Goal: Information Seeking & Learning: Learn about a topic

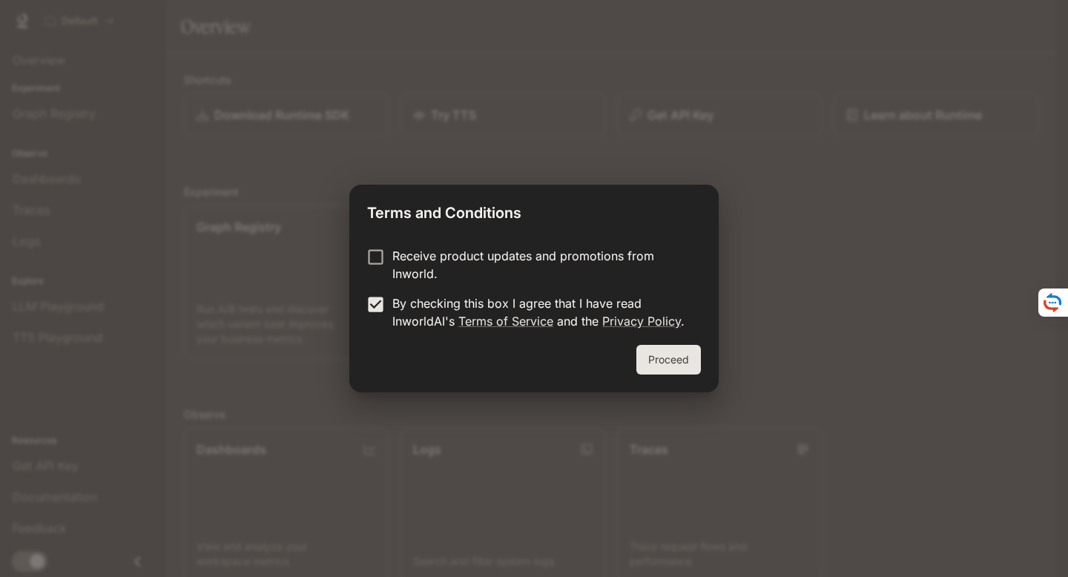
click at [685, 363] on button "Proceed" at bounding box center [668, 360] width 65 height 30
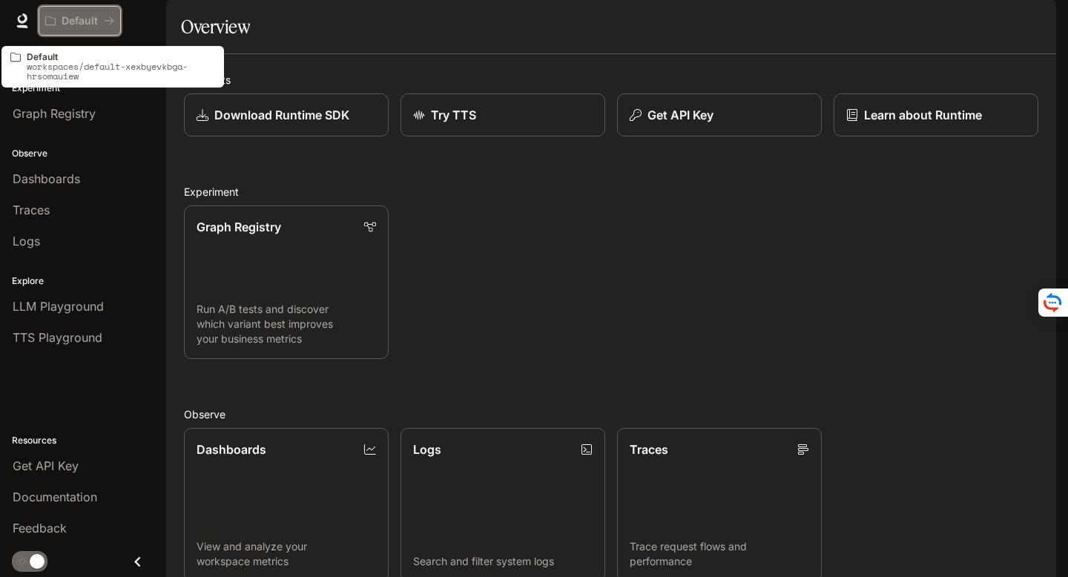
click at [96, 22] on p "Default" at bounding box center [80, 21] width 36 height 13
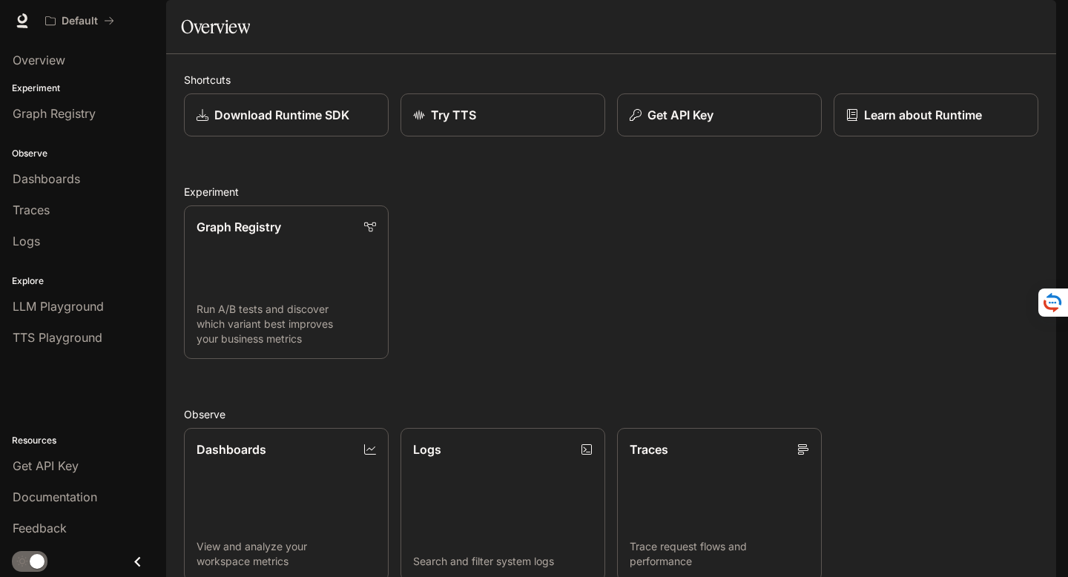
click at [1031, 26] on img "button" at bounding box center [1035, 20] width 21 height 21
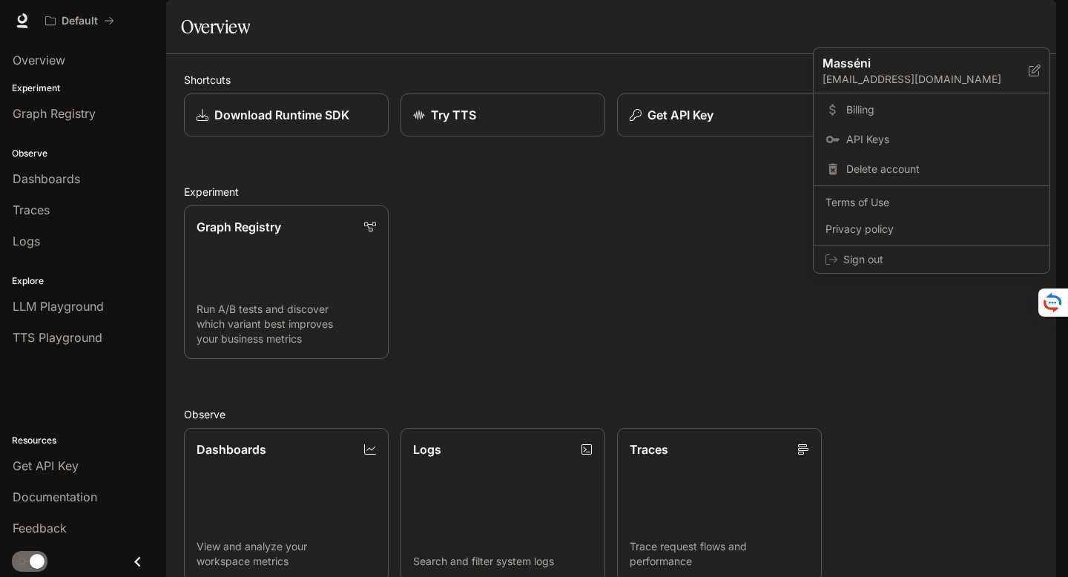
click at [46, 61] on div at bounding box center [534, 288] width 1068 height 577
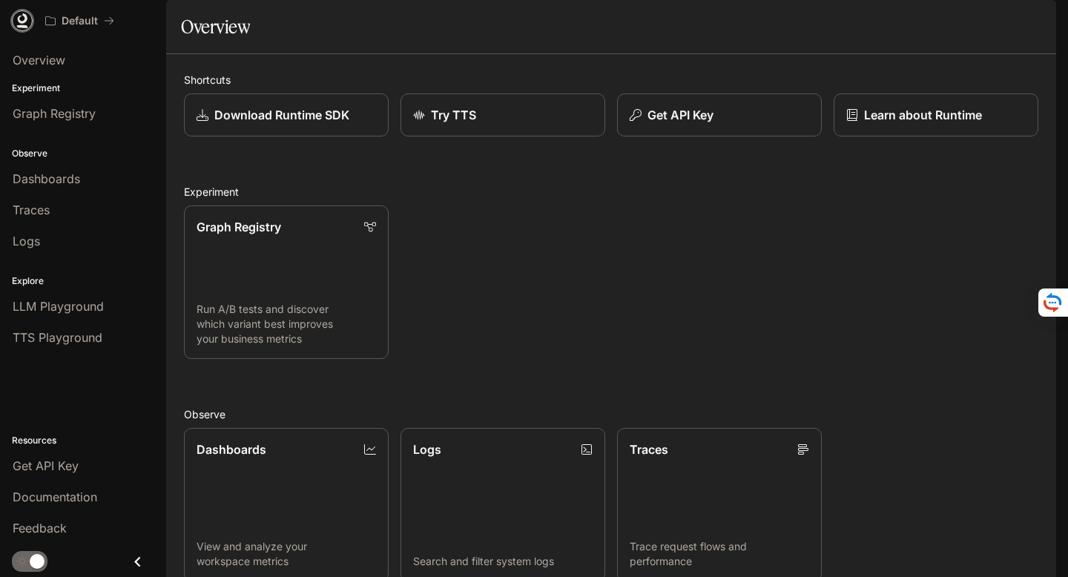
click at [19, 22] on icon at bounding box center [22, 20] width 15 height 15
click at [86, 171] on div "Dashboards" at bounding box center [83, 179] width 141 height 18
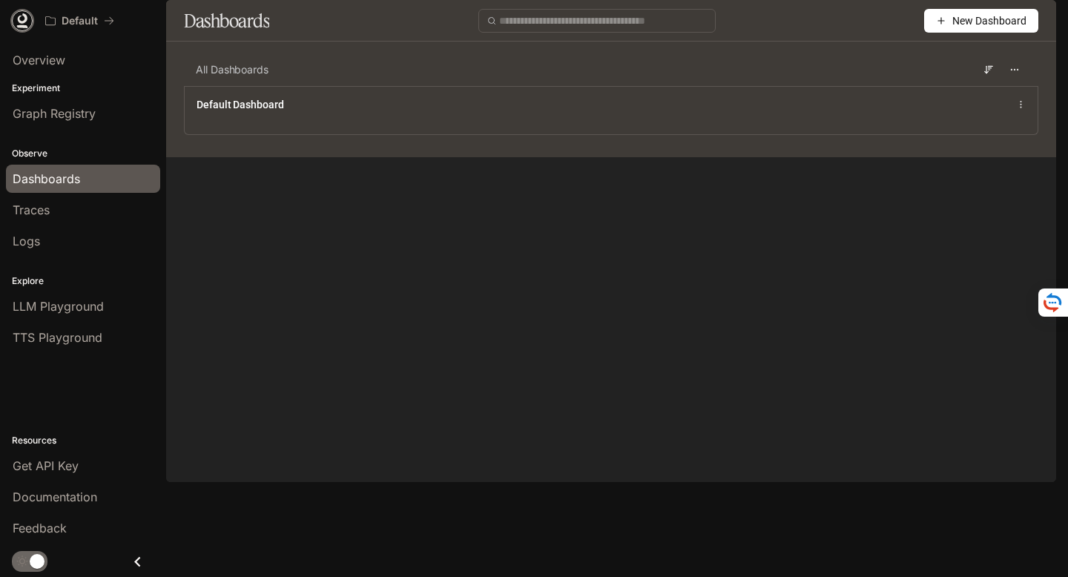
click at [27, 22] on icon at bounding box center [22, 20] width 15 height 15
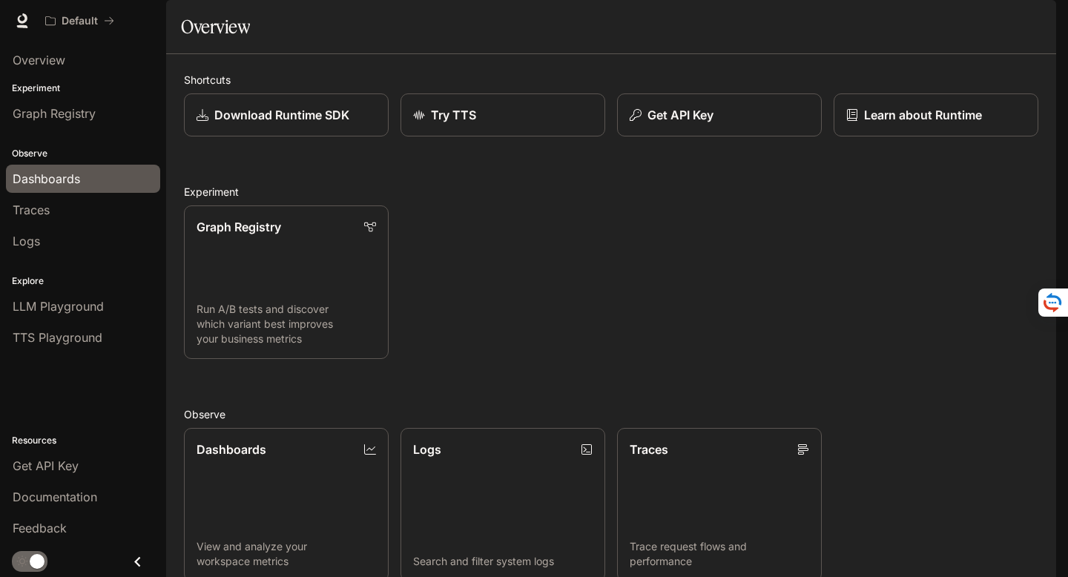
click at [66, 182] on span "Dashboards" at bounding box center [46, 179] width 67 height 18
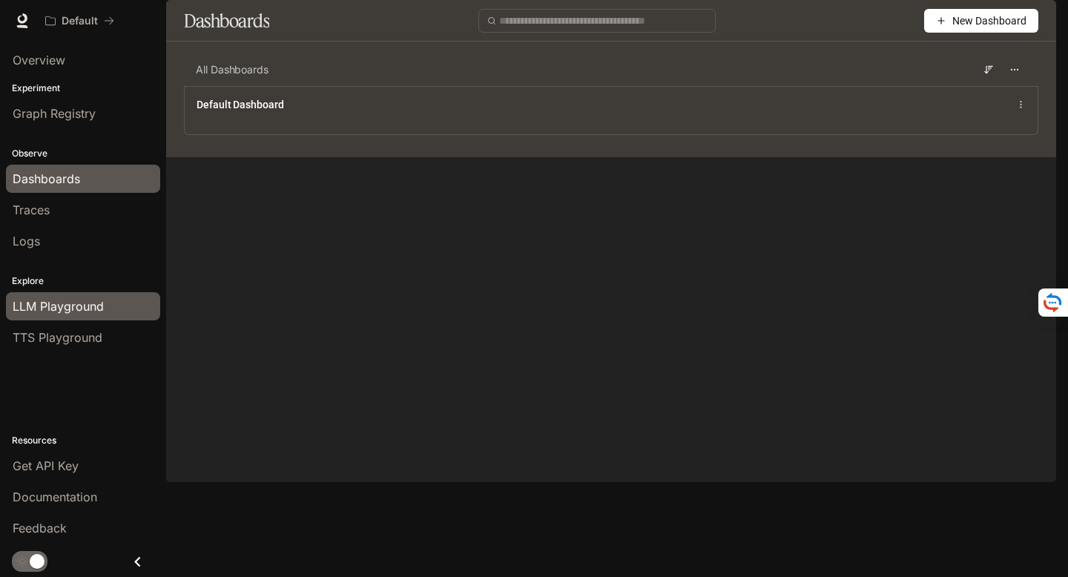
click at [36, 300] on span "LLM Playground" at bounding box center [58, 306] width 91 height 18
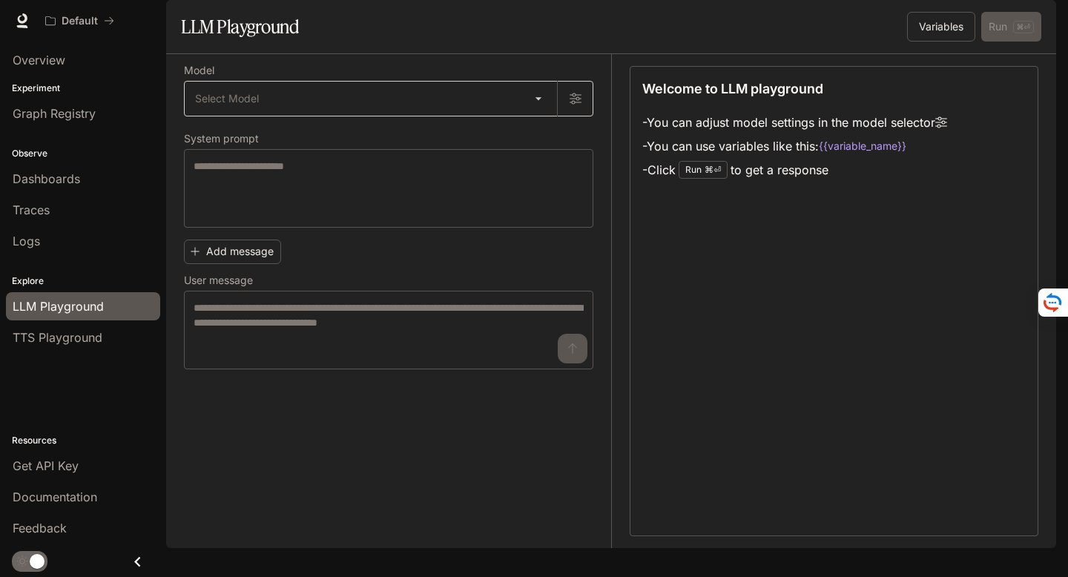
click at [532, 133] on body "Skip to main content Default Documentation Documentation Portal Overview Experi…" at bounding box center [534, 288] width 1068 height 577
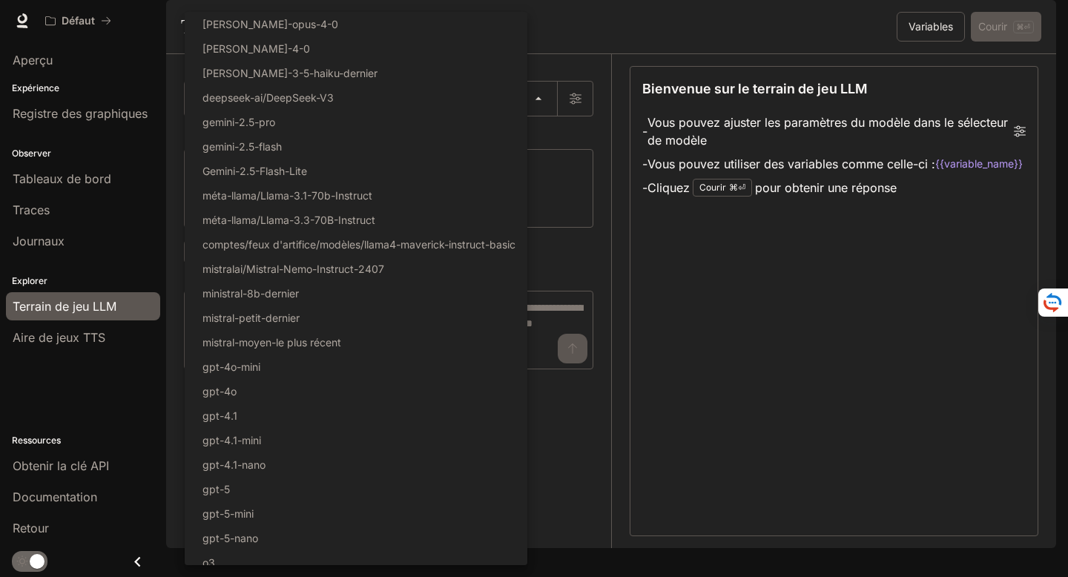
click at [756, 295] on div at bounding box center [534, 288] width 1068 height 577
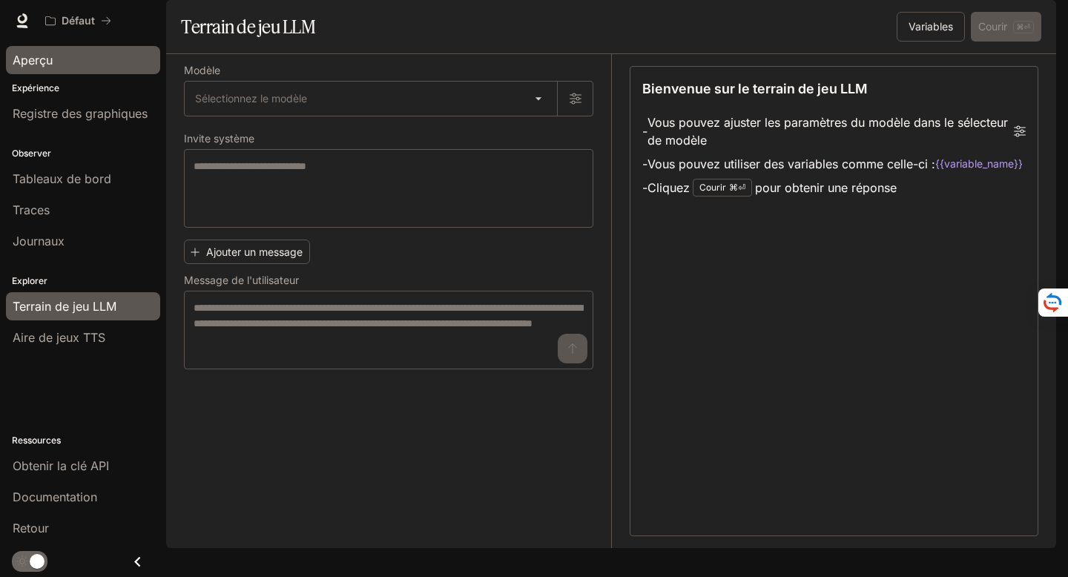
click at [56, 59] on div "Aperçu" at bounding box center [83, 60] width 141 height 18
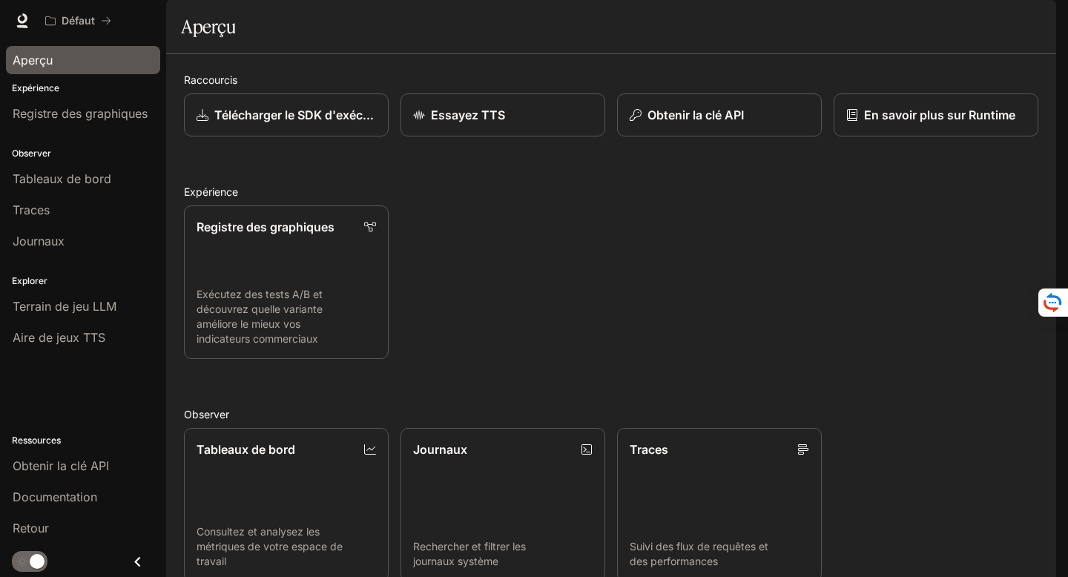
click at [10, 24] on div "Défaut Documentation Documentation" at bounding box center [534, 21] width 1068 height 42
click at [22, 16] on icon at bounding box center [22, 20] width 15 height 15
click at [39, 88] on font "Expérience" at bounding box center [35, 87] width 47 height 11
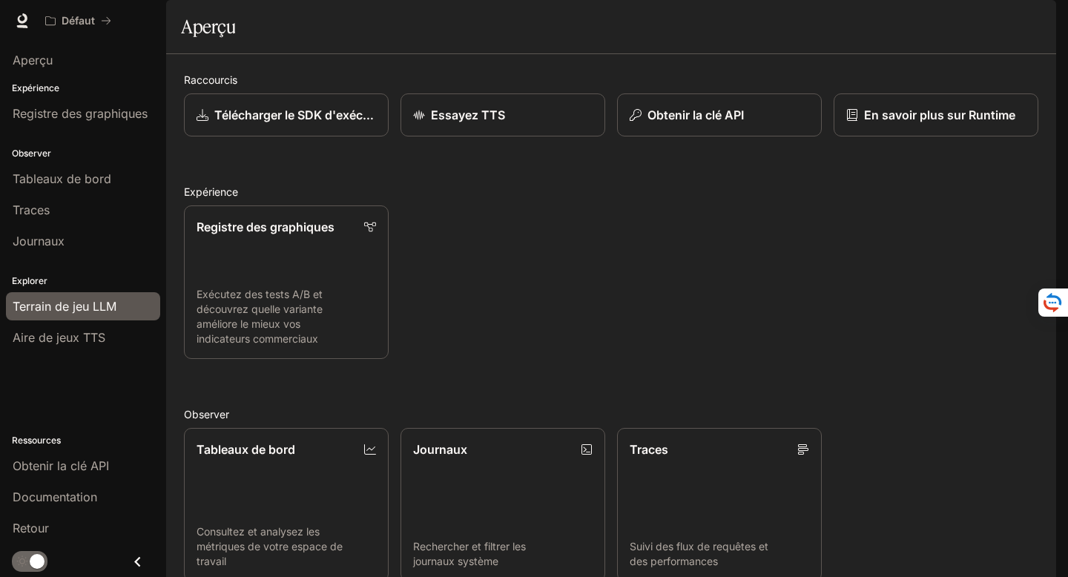
click at [59, 303] on font "Terrain de jeu LLM" at bounding box center [65, 306] width 104 height 15
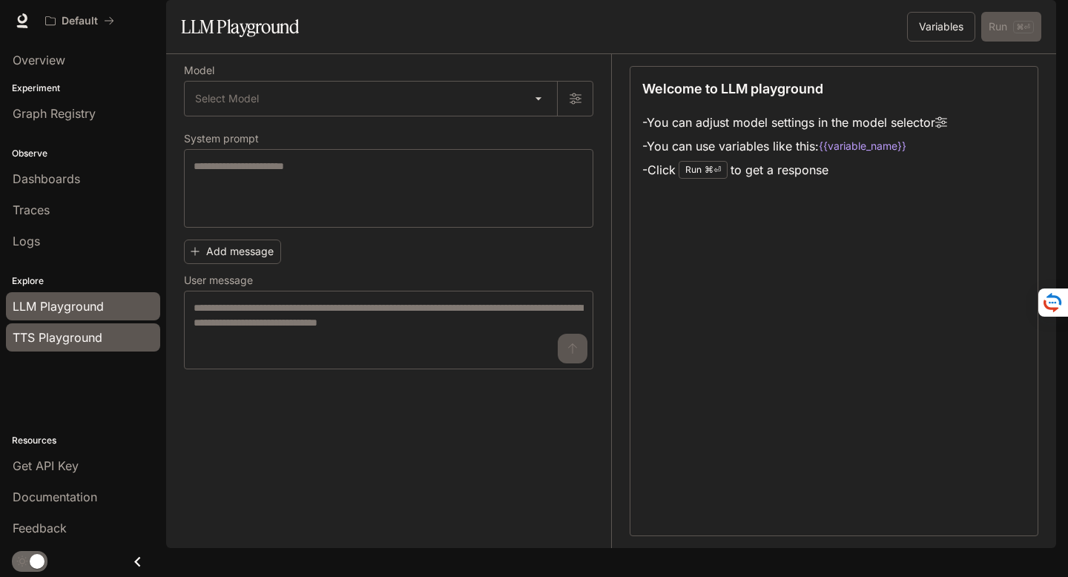
click at [85, 339] on span "TTS Playground" at bounding box center [58, 338] width 90 height 18
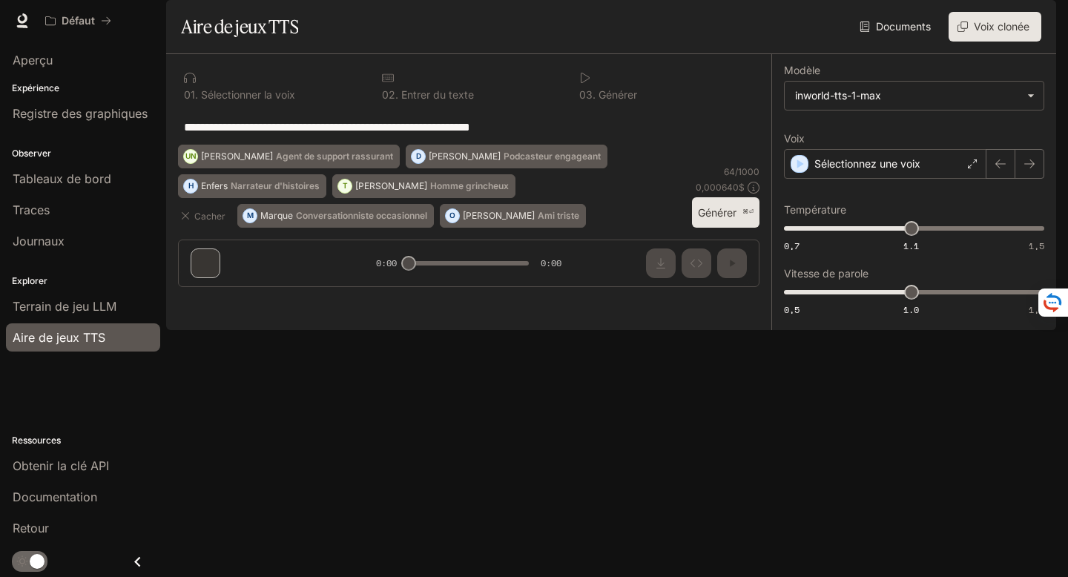
click at [289, 136] on textarea "**********" at bounding box center [469, 127] width 570 height 17
paste textarea "**********"
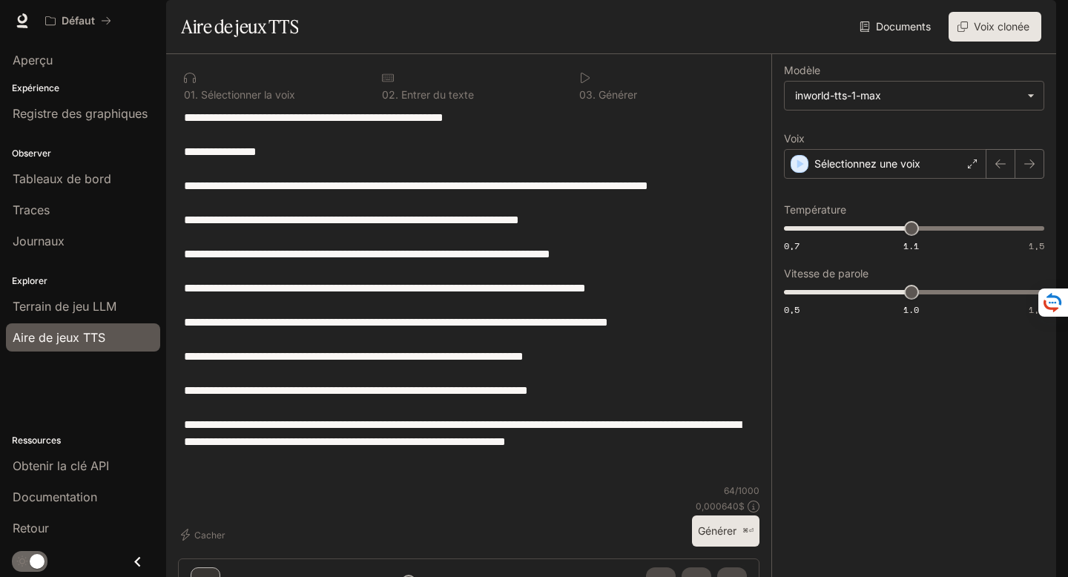
scroll to position [22, 0]
type textarea "**********"
click at [872, 170] on font "Sélectionnez une voix" at bounding box center [867, 163] width 106 height 13
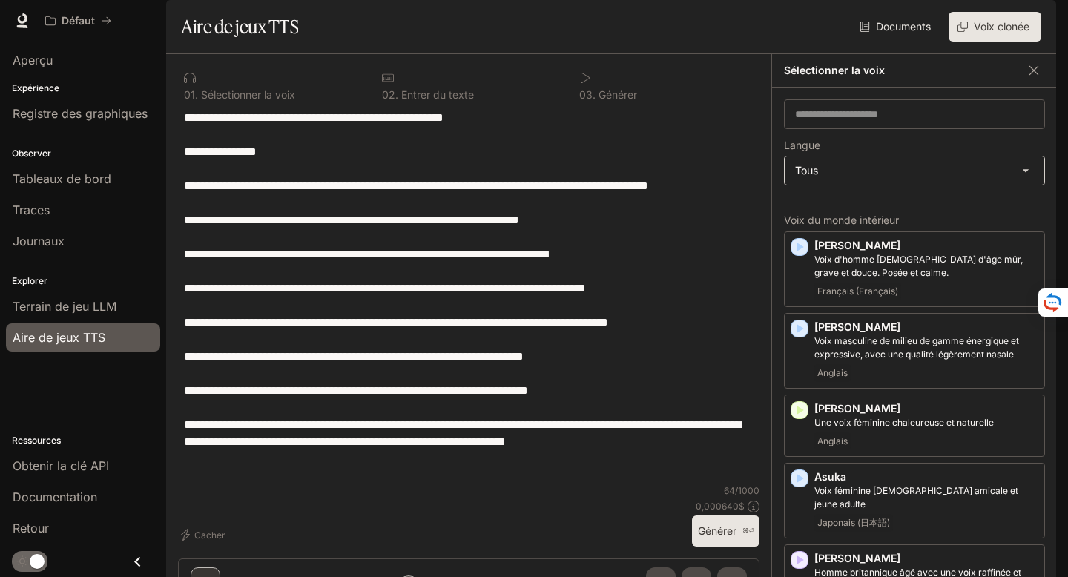
click at [876, 179] on body "**********" at bounding box center [534, 288] width 1068 height 577
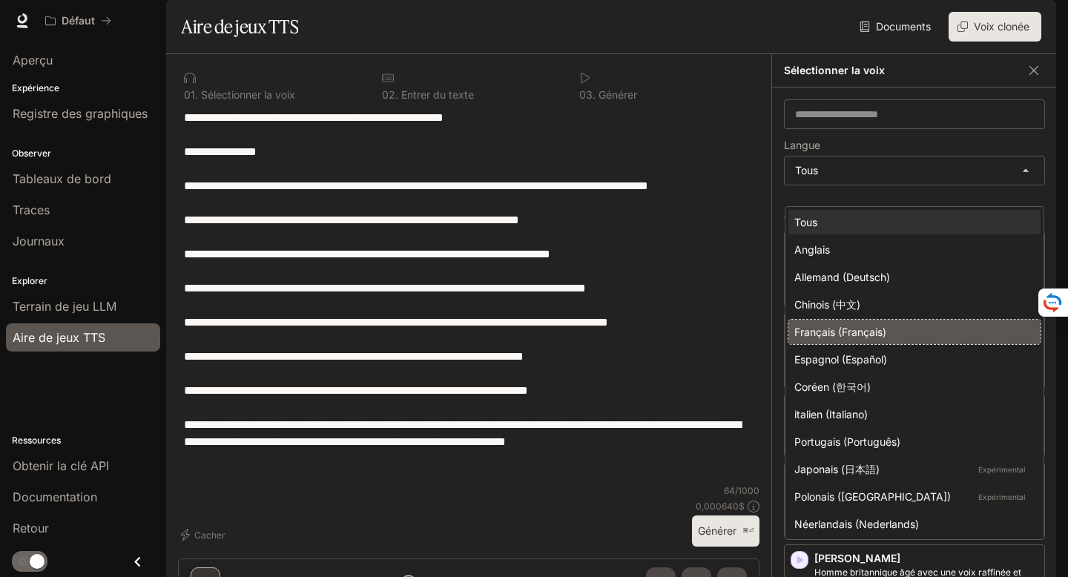
click at [873, 330] on font "Français (Français)" at bounding box center [840, 332] width 92 height 13
type input "*****"
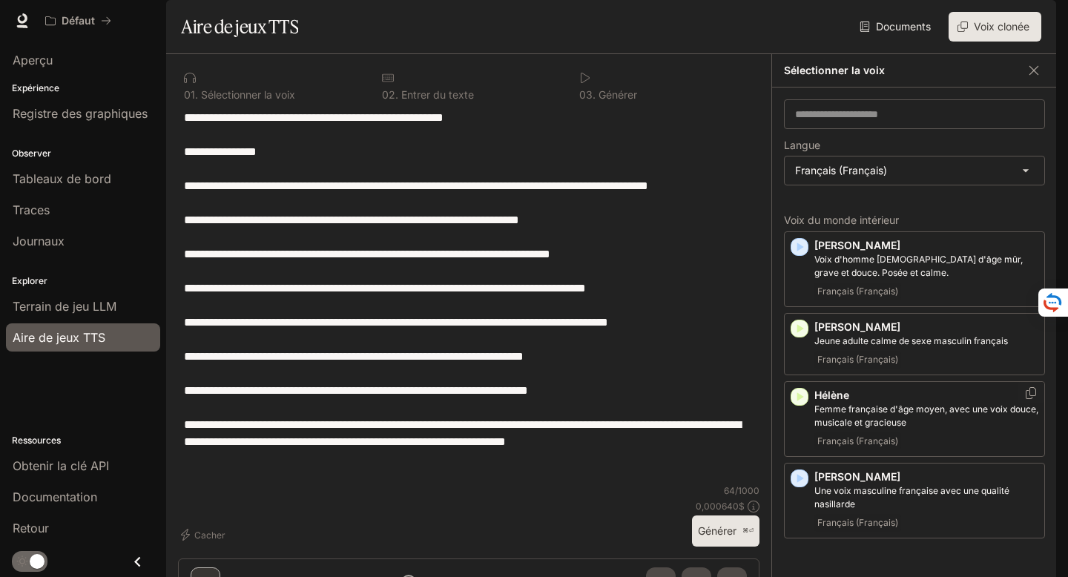
click at [804, 404] on icon "button" at bounding box center [799, 396] width 15 height 15
click at [713, 537] on font "Générer" at bounding box center [717, 530] width 39 height 13
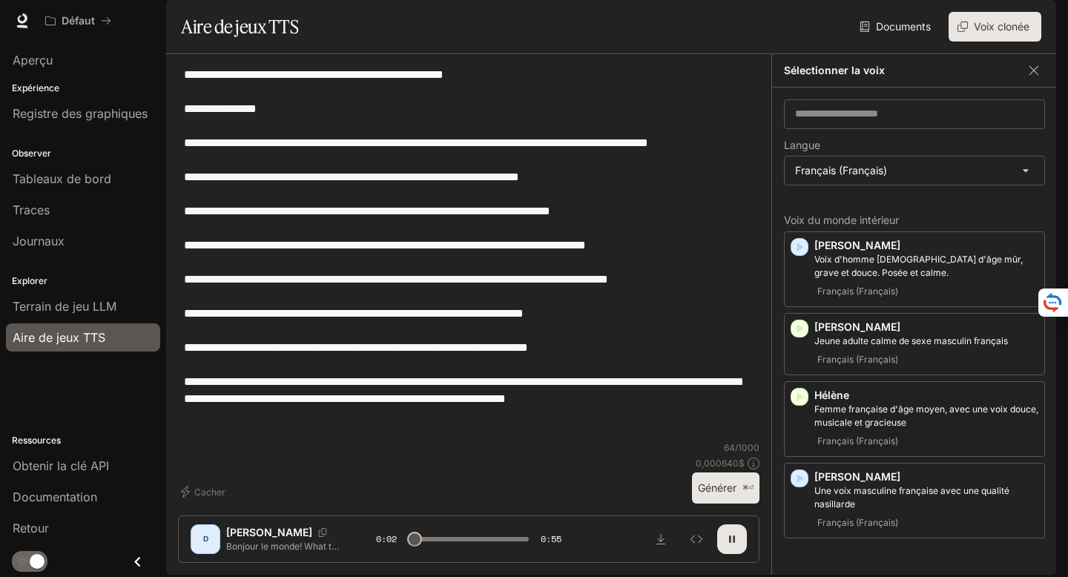
click at [210, 530] on div "D" at bounding box center [206, 539] width 24 height 24
click at [241, 527] on font "Denis" at bounding box center [269, 532] width 86 height 13
click at [731, 533] on icon "button" at bounding box center [732, 539] width 12 height 12
click at [997, 36] on font "Voix clonée" at bounding box center [1002, 26] width 56 height 19
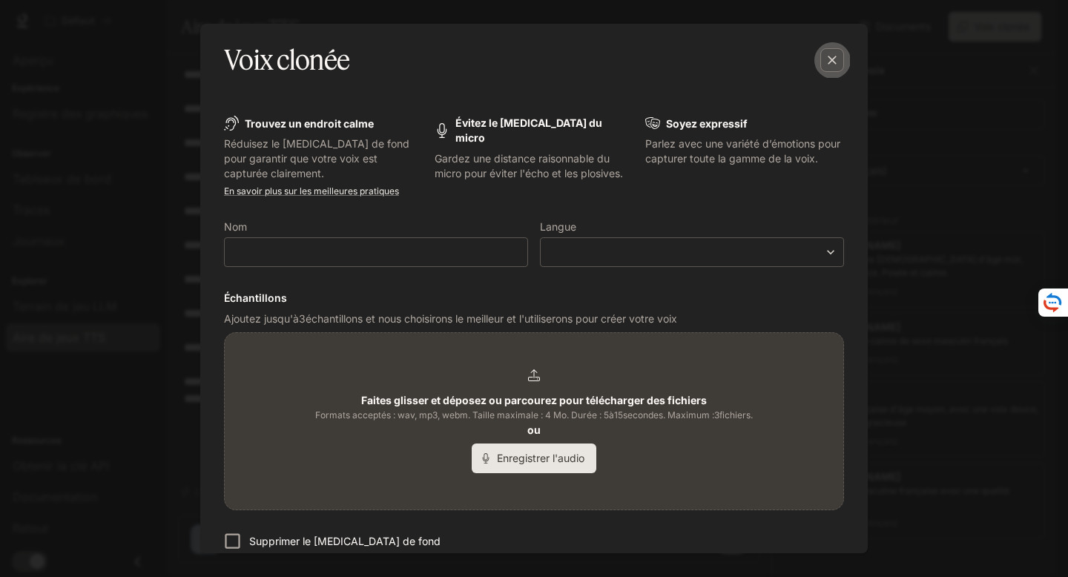
click at [824, 67] on div "button" at bounding box center [832, 60] width 24 height 24
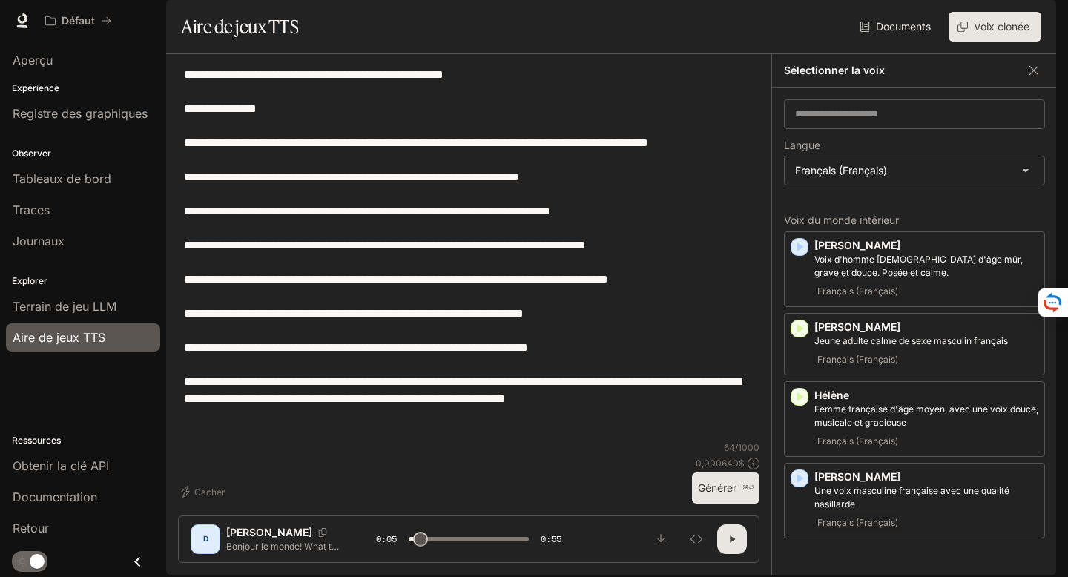
click at [211, 538] on div "D" at bounding box center [206, 539] width 24 height 24
click at [691, 533] on icon "Inspecter" at bounding box center [696, 539] width 12 height 12
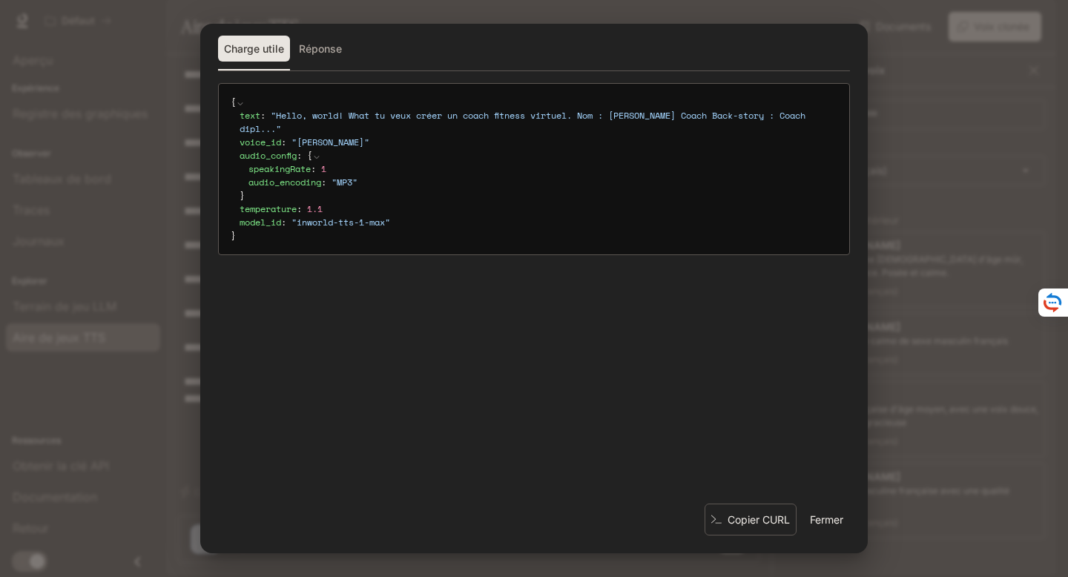
click at [817, 518] on font "Fermer" at bounding box center [826, 518] width 33 height 13
type input "***"
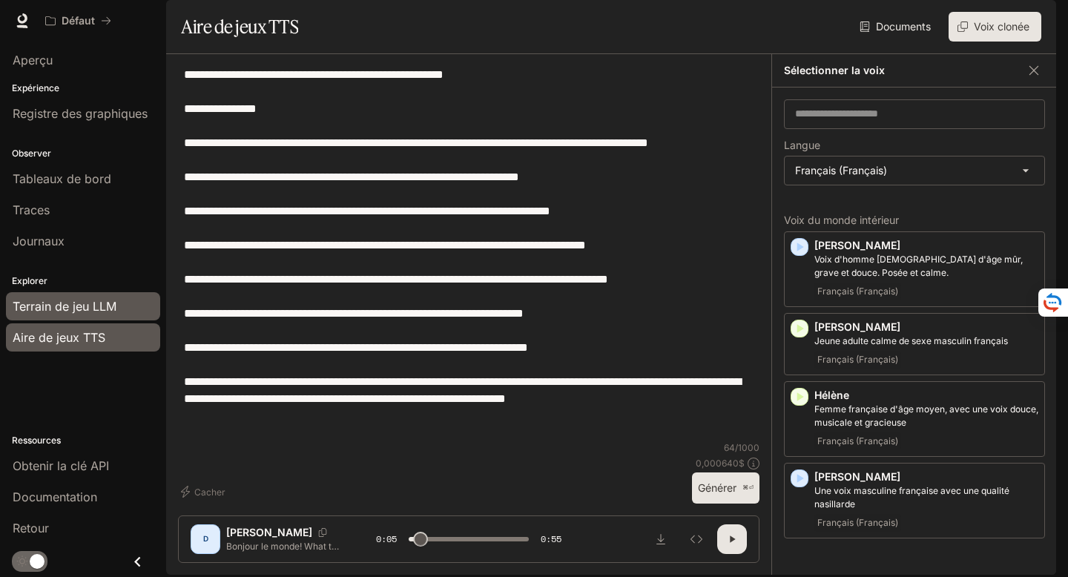
click at [39, 300] on font "Terrain de jeu LLM" at bounding box center [65, 306] width 104 height 15
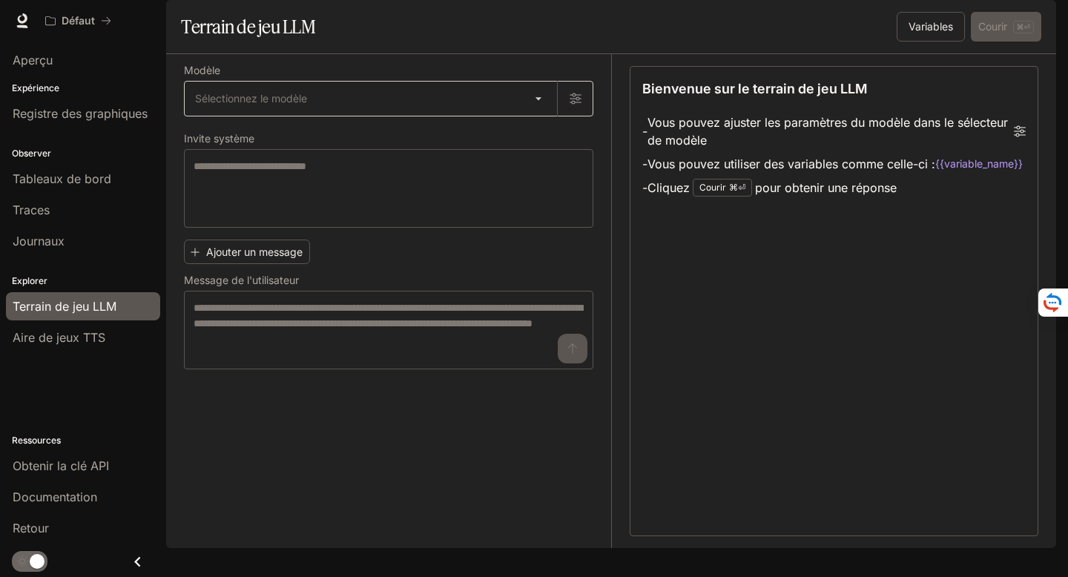
click at [538, 133] on body "Accéder au contenu principal Défaut Documentation Documentation Portail Aperçu …" at bounding box center [534, 288] width 1068 height 577
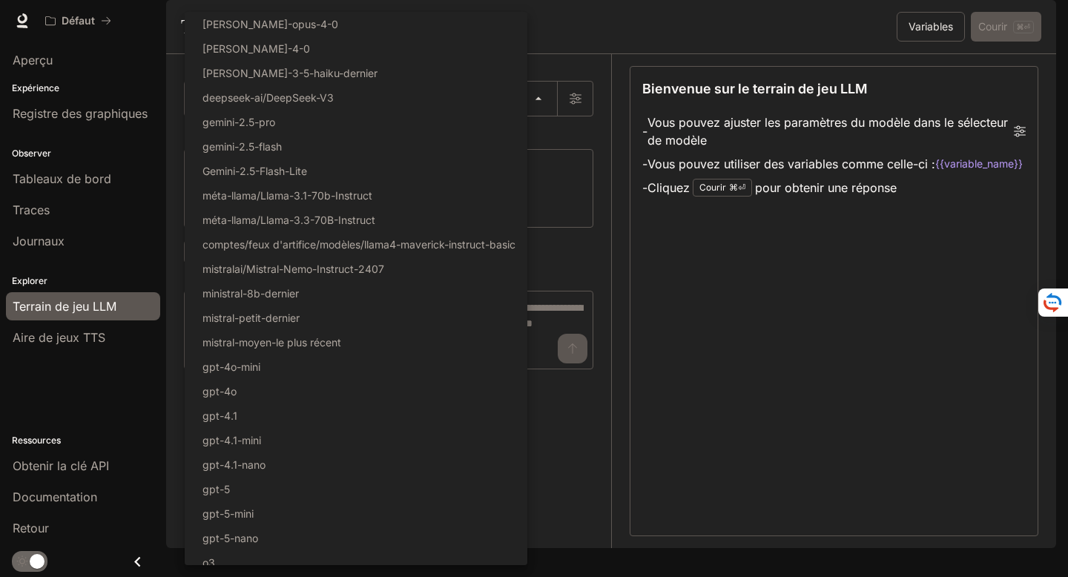
click at [538, 133] on div at bounding box center [534, 288] width 1068 height 577
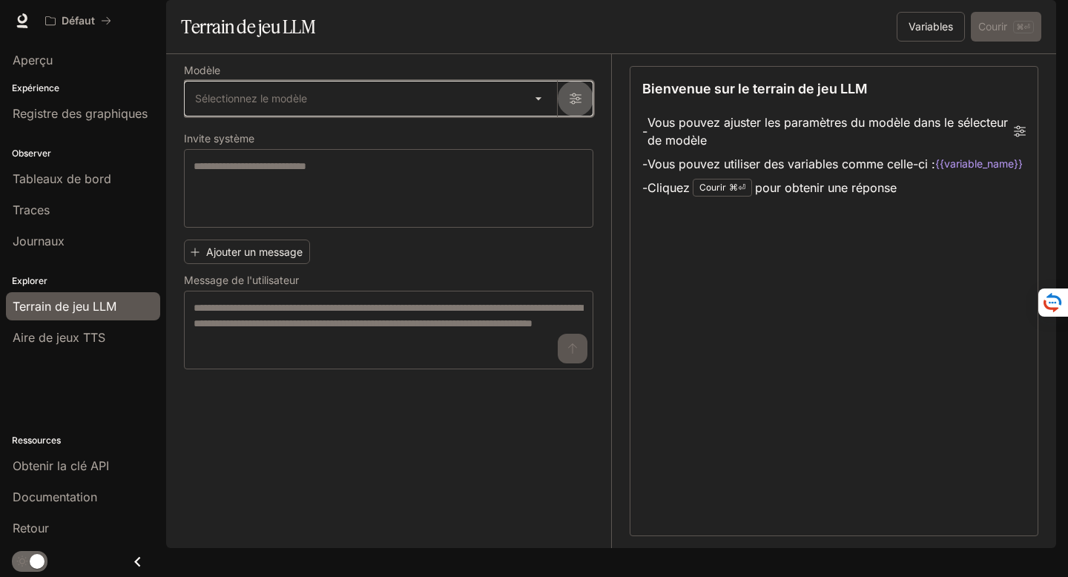
click at [574, 116] on button "button" at bounding box center [575, 99] width 36 height 36
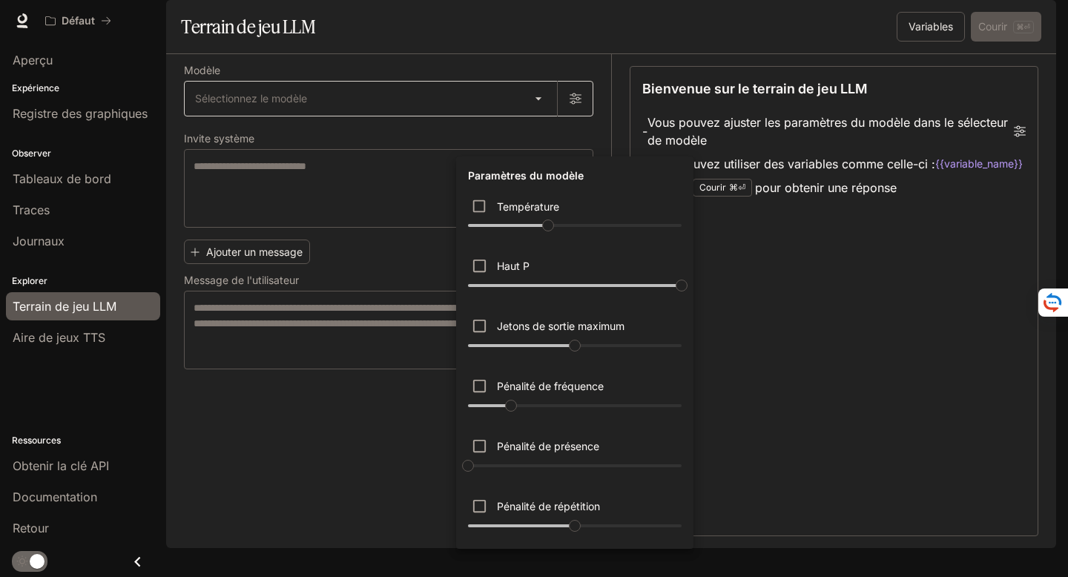
click at [574, 131] on div at bounding box center [534, 288] width 1068 height 577
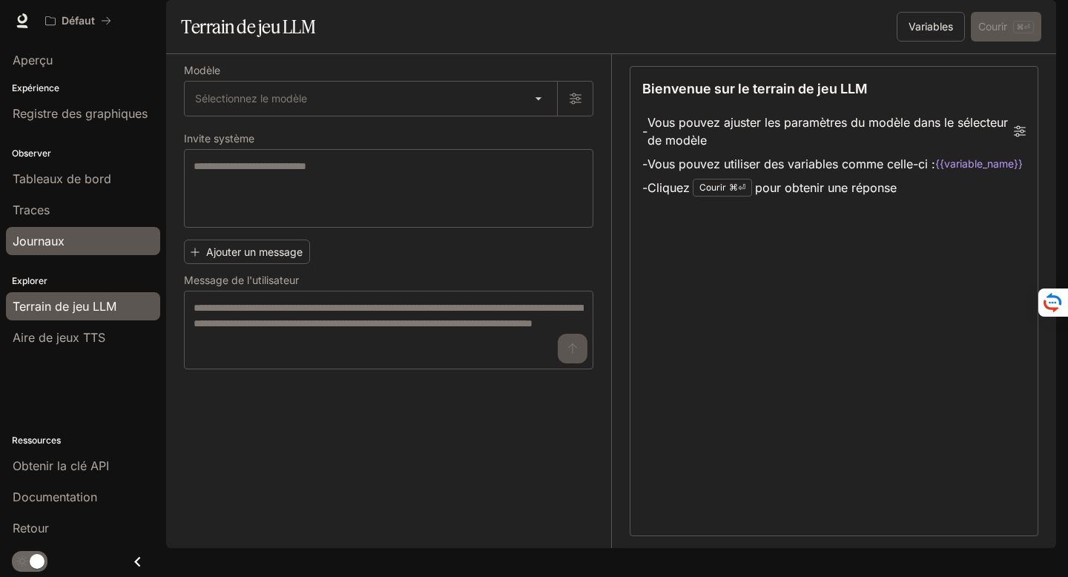
click at [61, 234] on font "Journaux" at bounding box center [39, 241] width 52 height 15
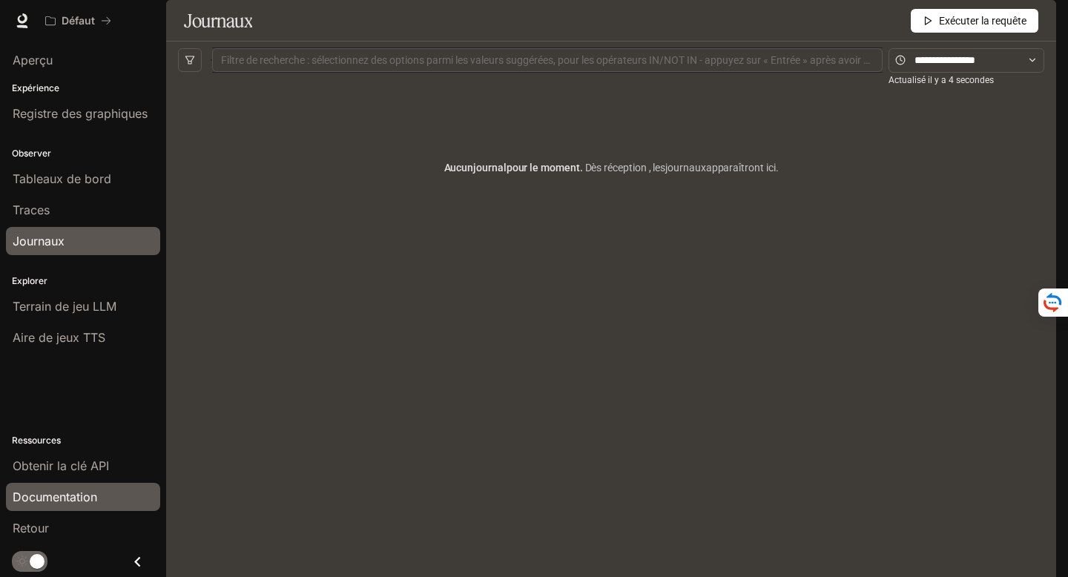
click at [75, 491] on font "Documentation" at bounding box center [55, 496] width 85 height 15
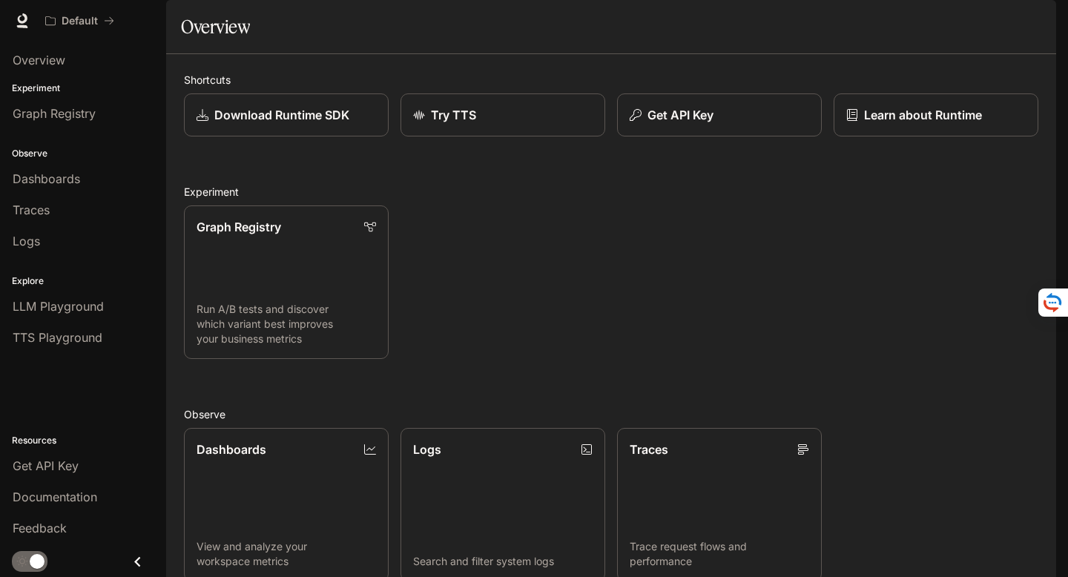
click at [1028, 33] on button "button" at bounding box center [1035, 21] width 30 height 30
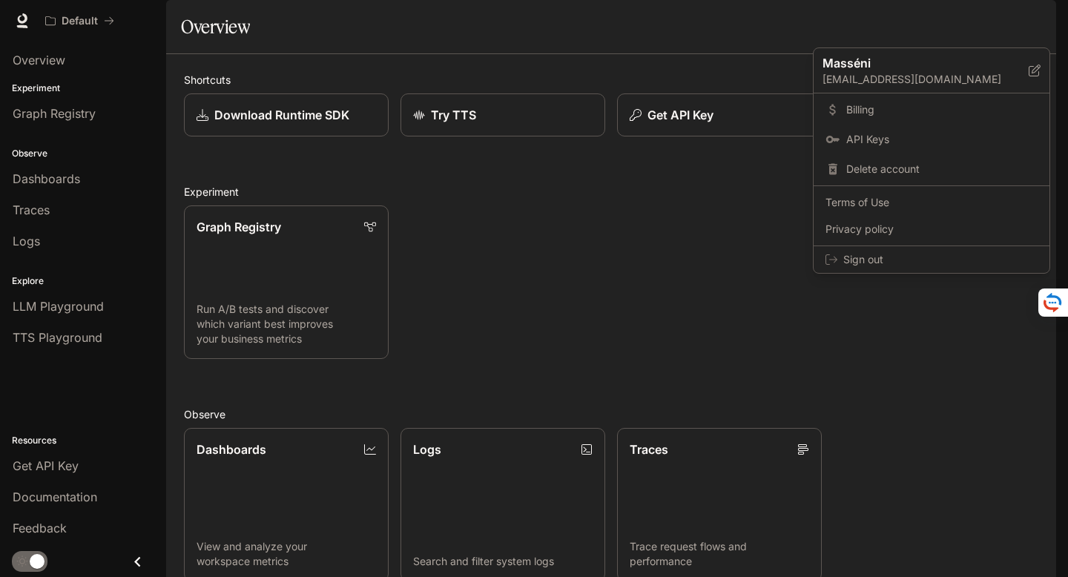
click at [497, 288] on div at bounding box center [534, 288] width 1068 height 577
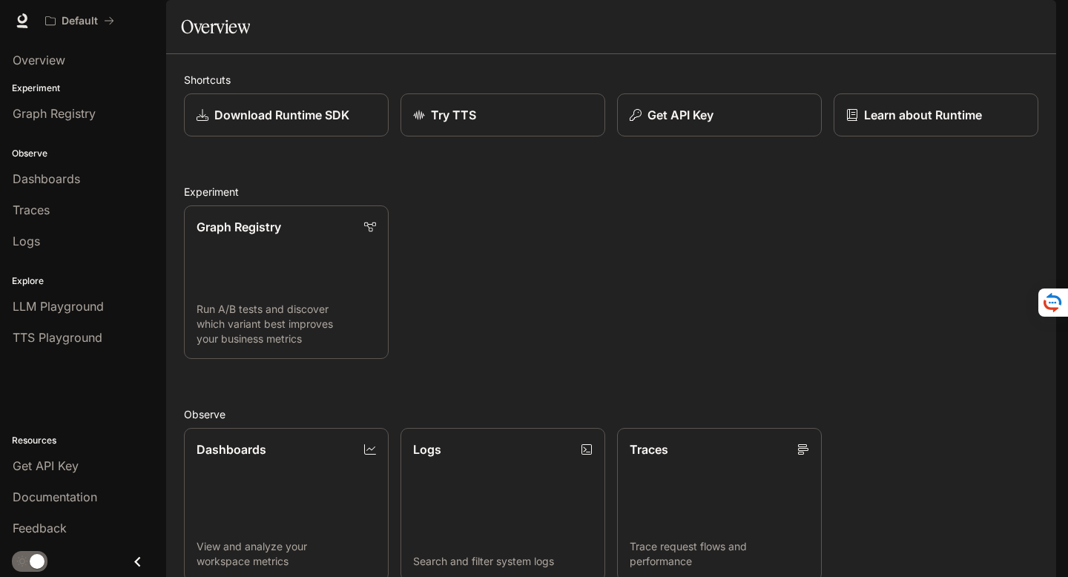
scroll to position [297, 0]
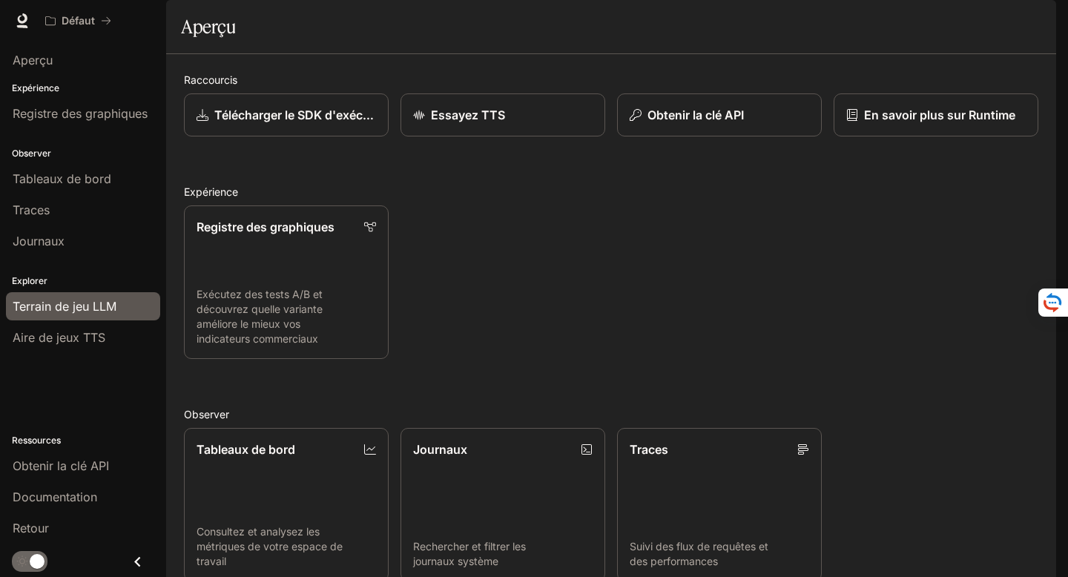
click at [95, 306] on font "Terrain de jeu LLM" at bounding box center [65, 306] width 104 height 15
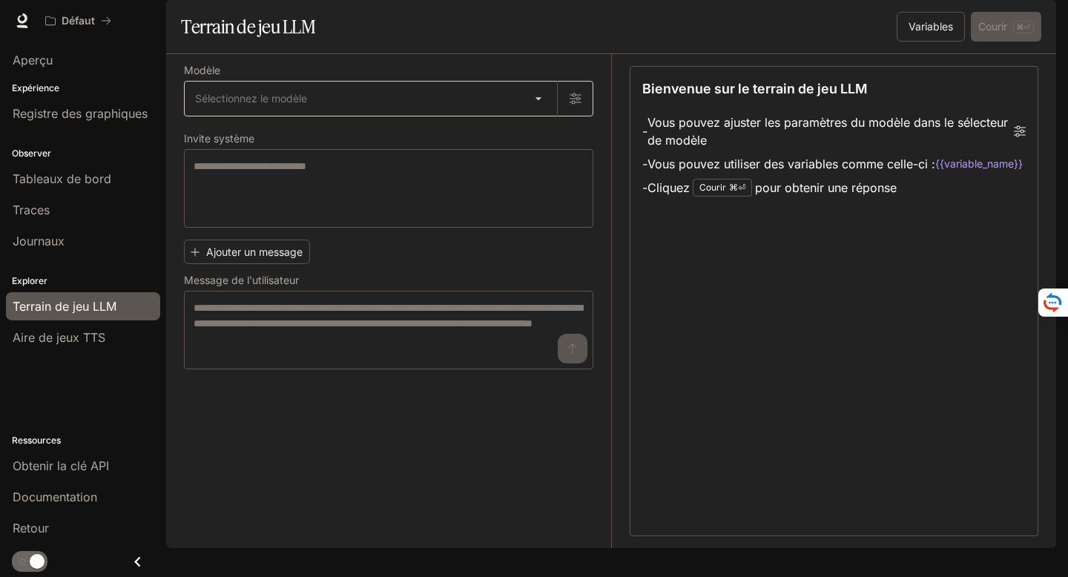
click at [449, 127] on body "Accéder au contenu principal Défaut Documentation Documentation Portail Aperçu …" at bounding box center [534, 288] width 1068 height 577
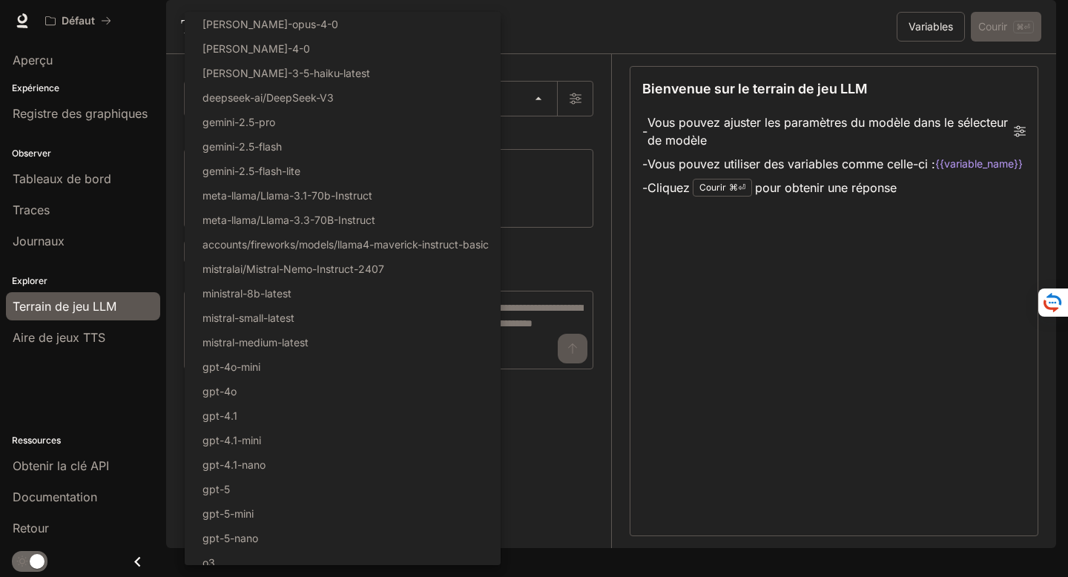
click at [529, 139] on div at bounding box center [534, 288] width 1068 height 577
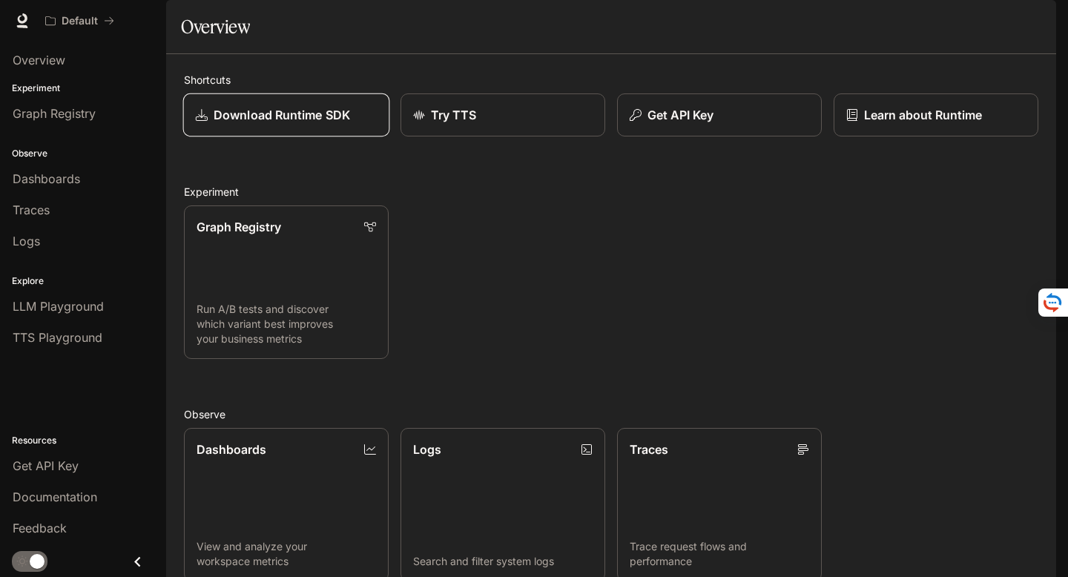
click at [293, 124] on p "Download Runtime SDK" at bounding box center [282, 115] width 136 height 18
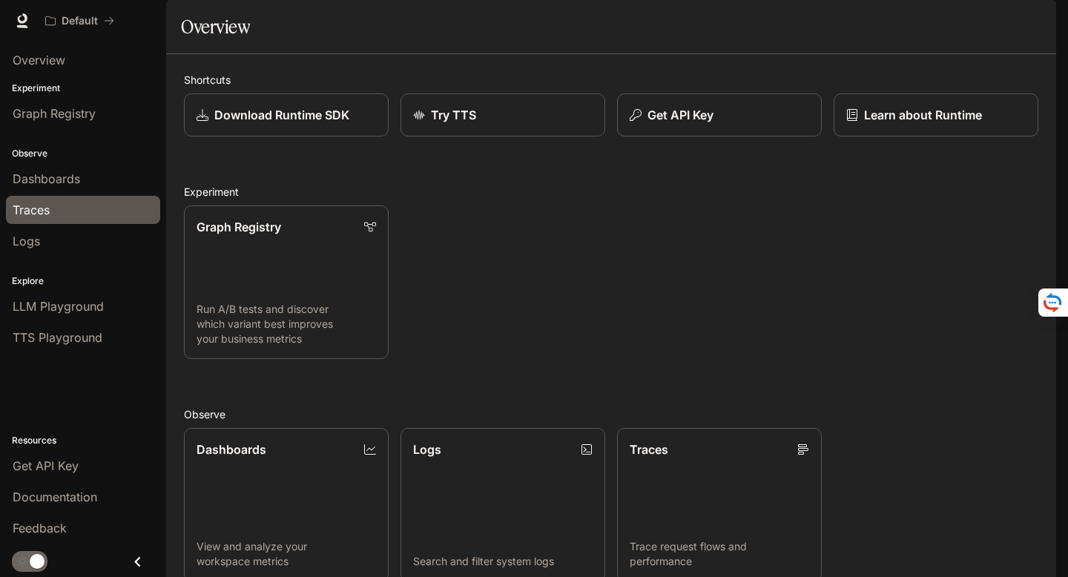
click at [38, 223] on link "Traces" at bounding box center [83, 210] width 154 height 28
